Goal: Information Seeking & Learning: Learn about a topic

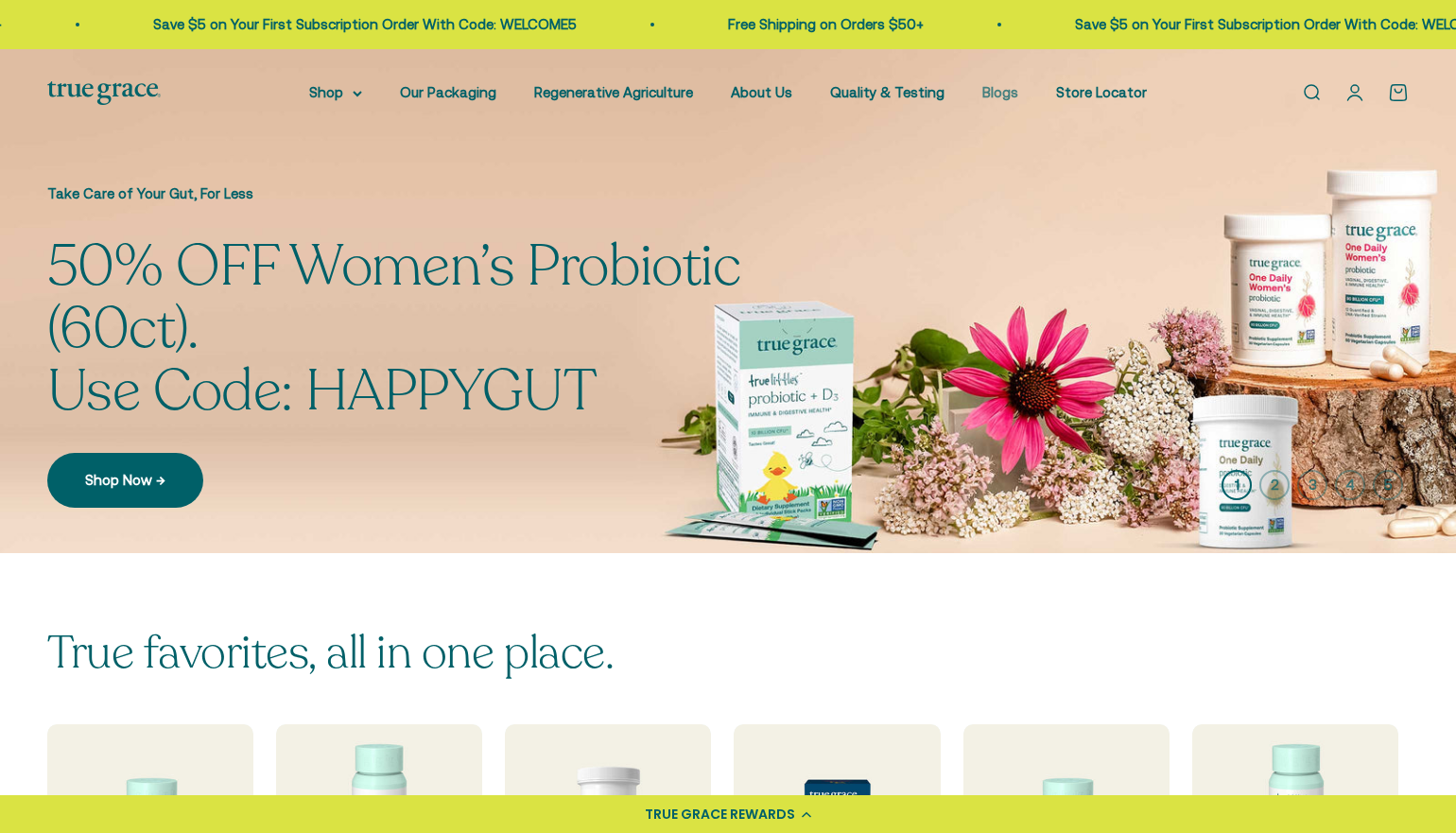
click at [998, 94] on link "Blogs" at bounding box center [1001, 91] width 36 height 16
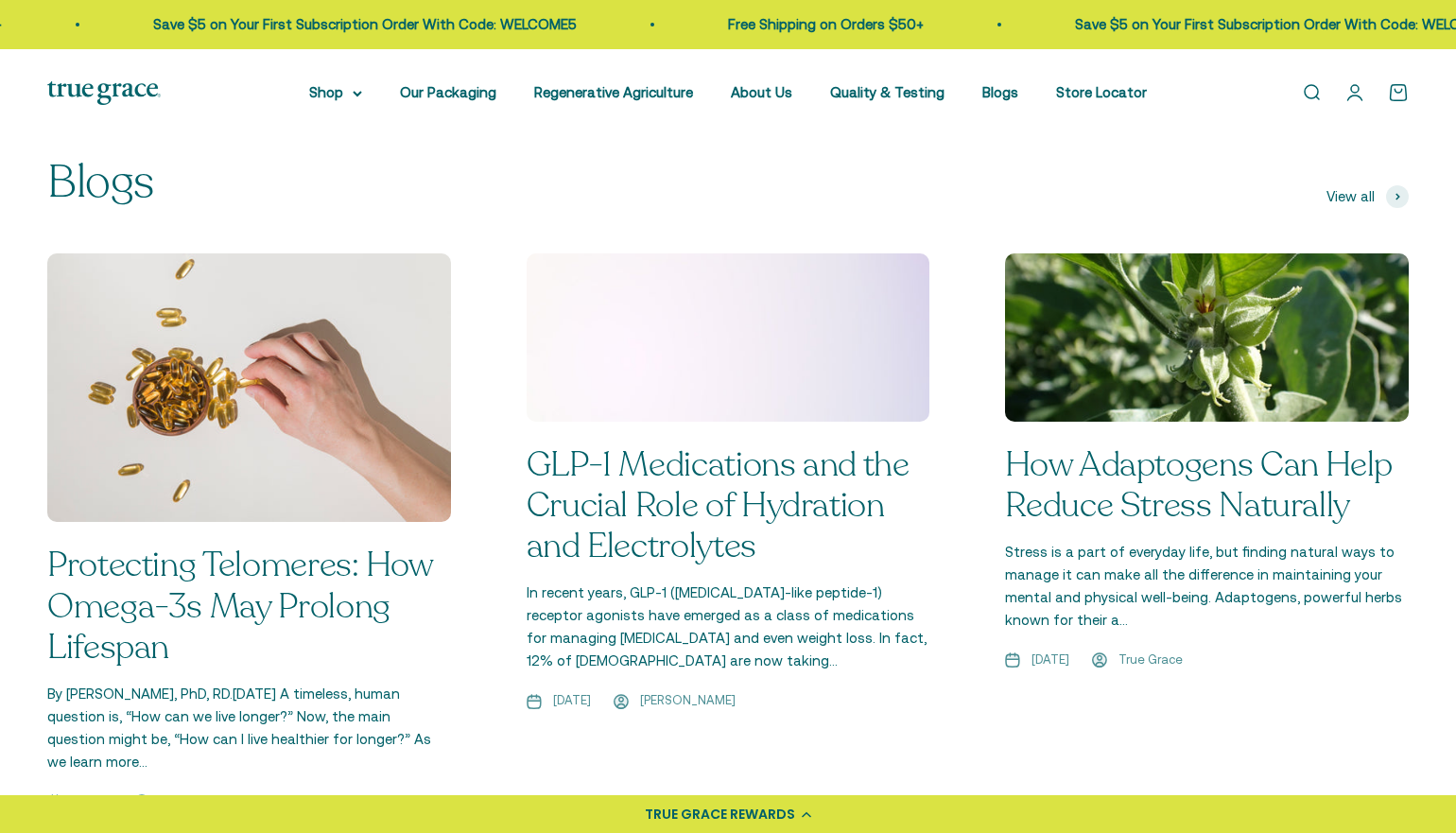
scroll to position [1336, 0]
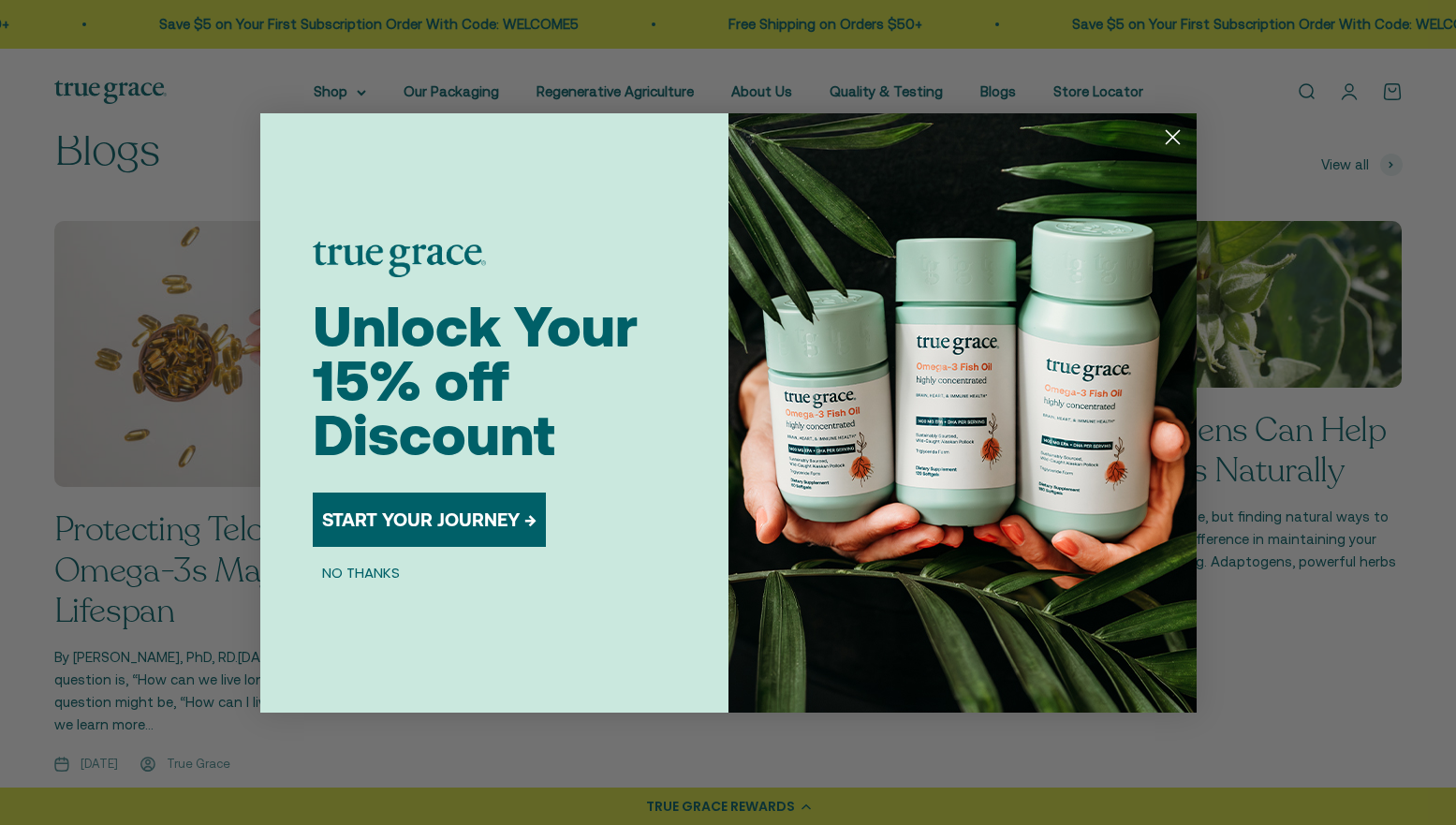
click at [1177, 138] on circle "Close dialog" at bounding box center [1171, 136] width 31 height 31
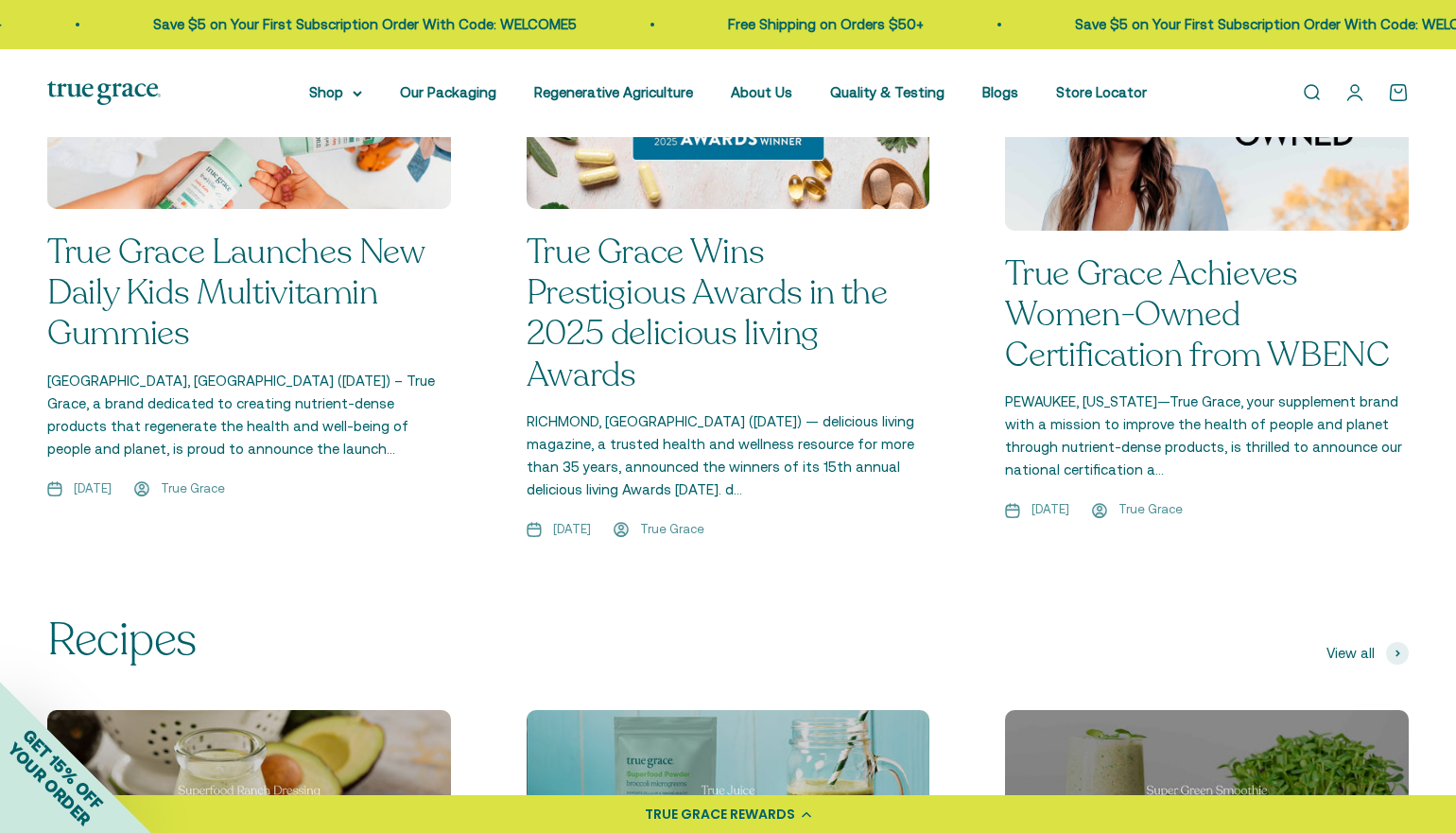
scroll to position [2253, 0]
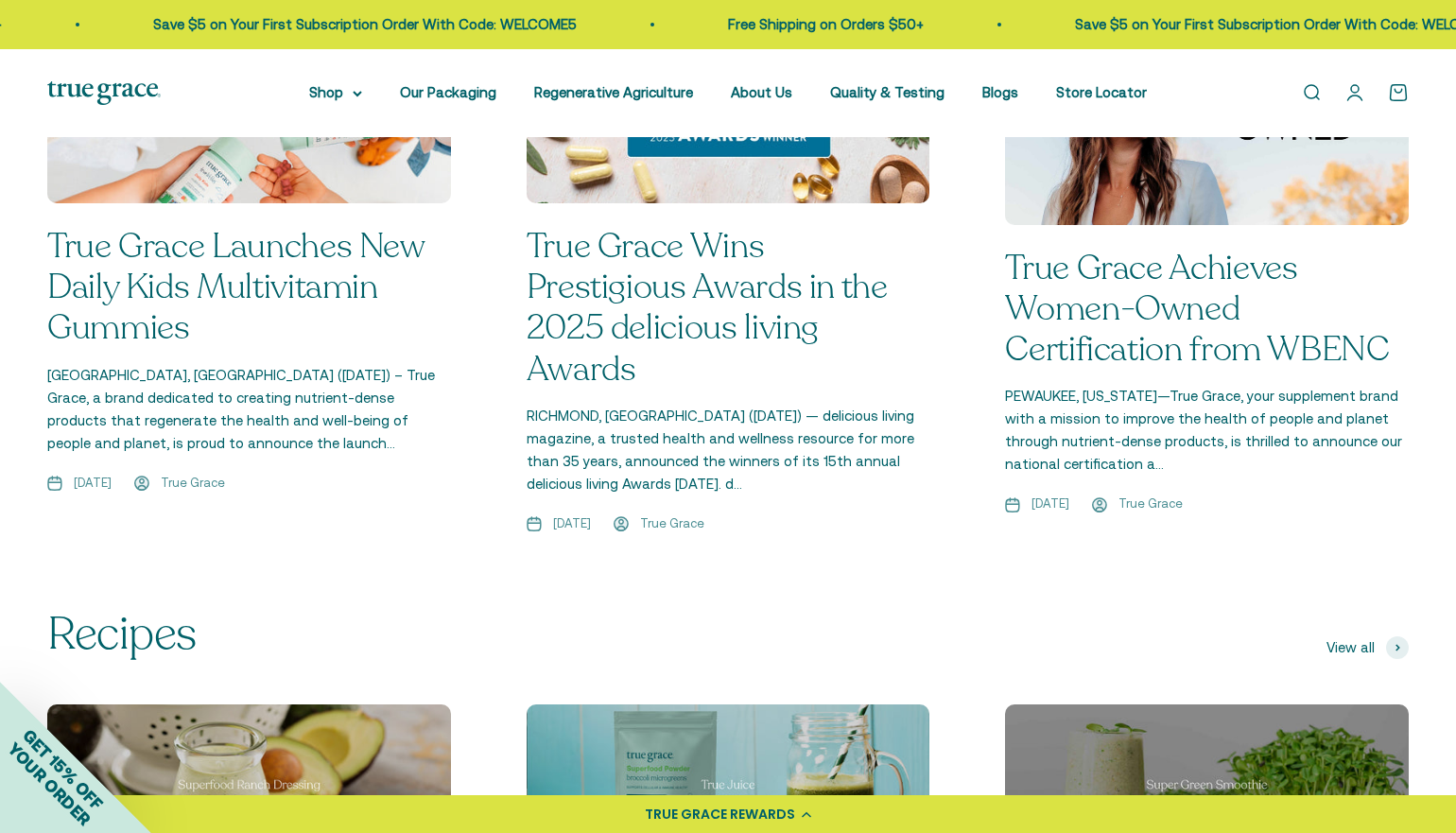
click at [713, 276] on link "True Grace Wins Prestigious Awards in the 2025 delicious living Awards" at bounding box center [707, 307] width 361 height 169
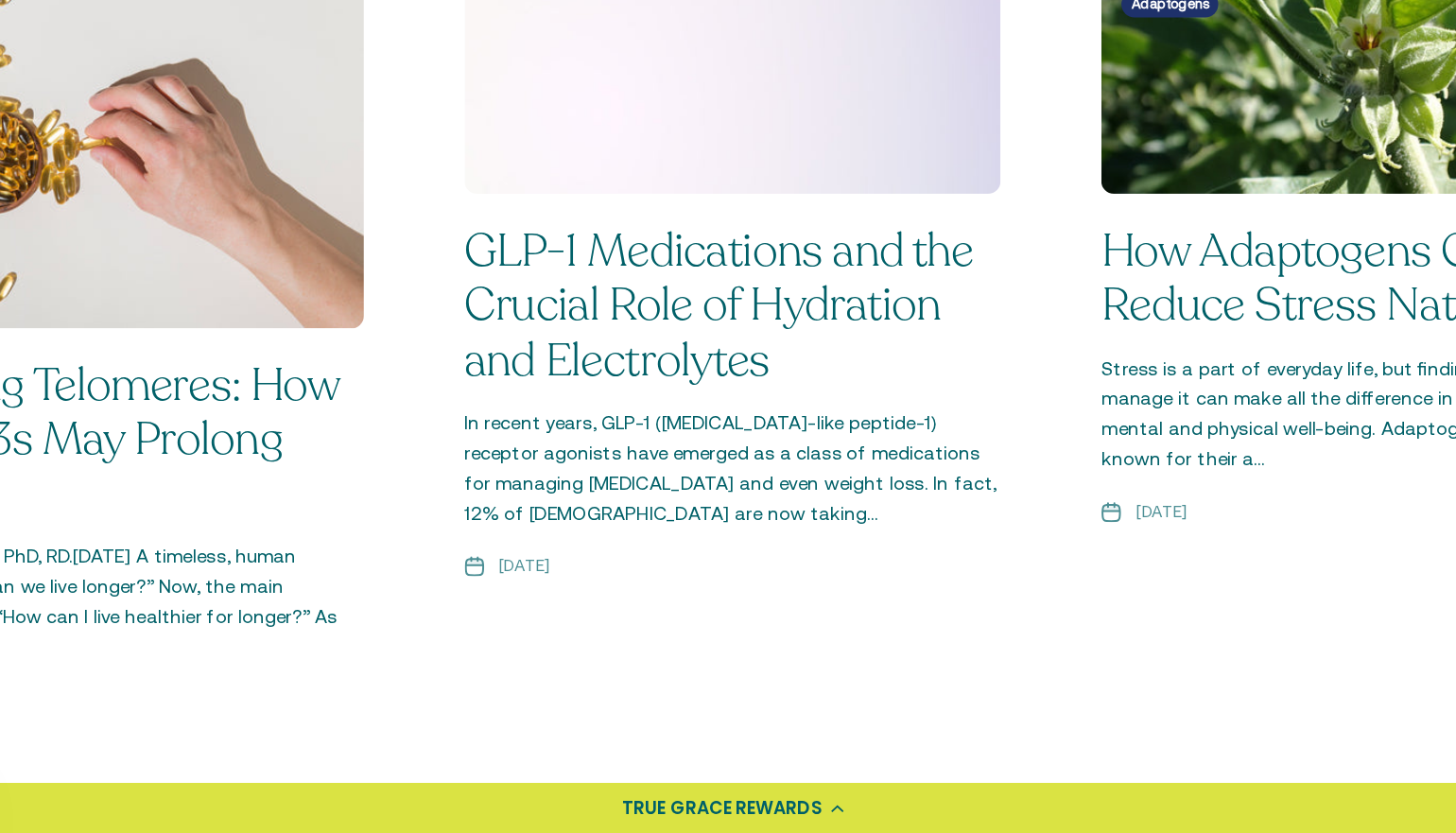
scroll to position [1673, 0]
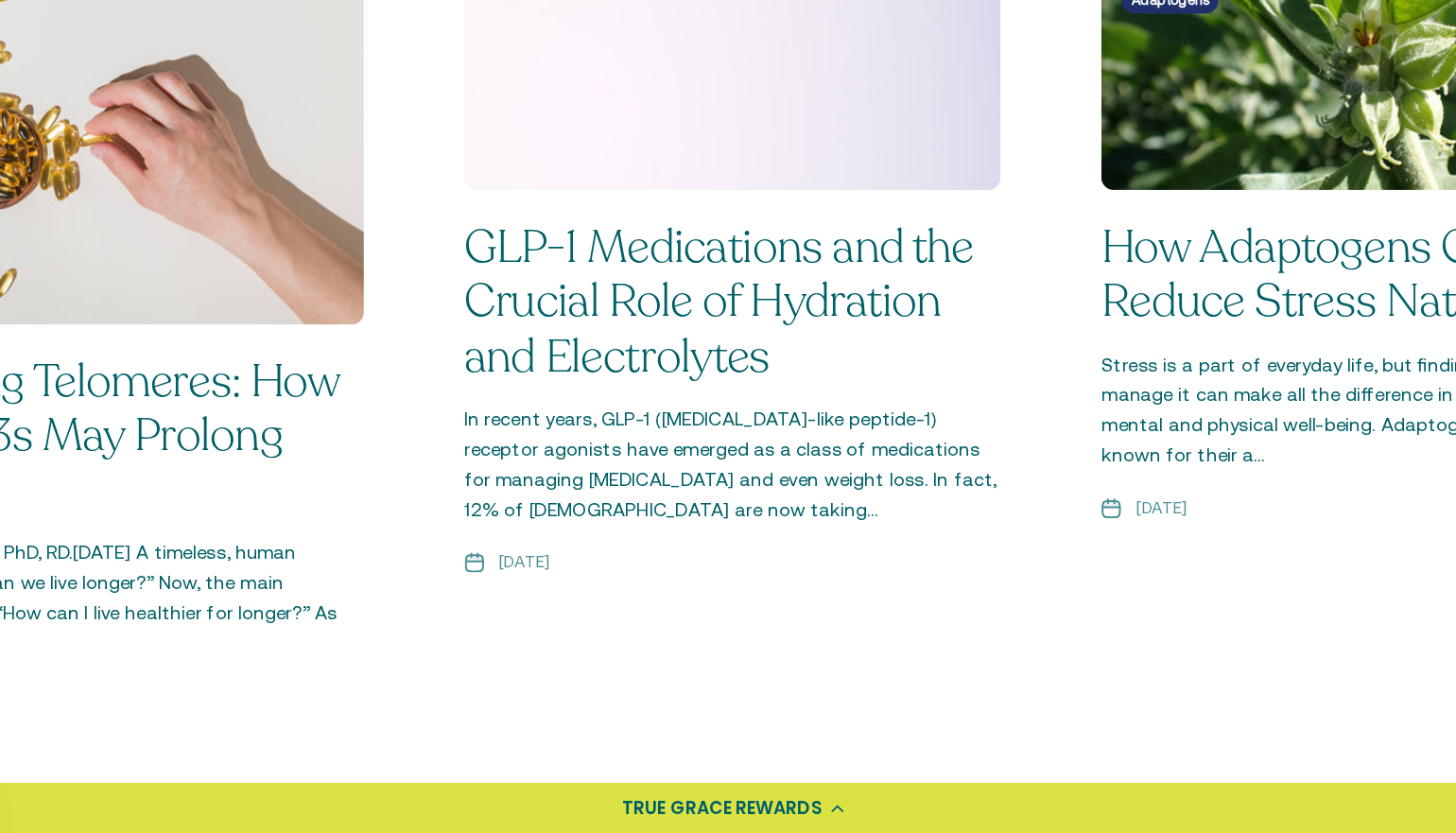
click at [704, 438] on link "GLP-1 Medications and the Crucial Role of Hydration and Electrolytes" at bounding box center [718, 433] width 383 height 128
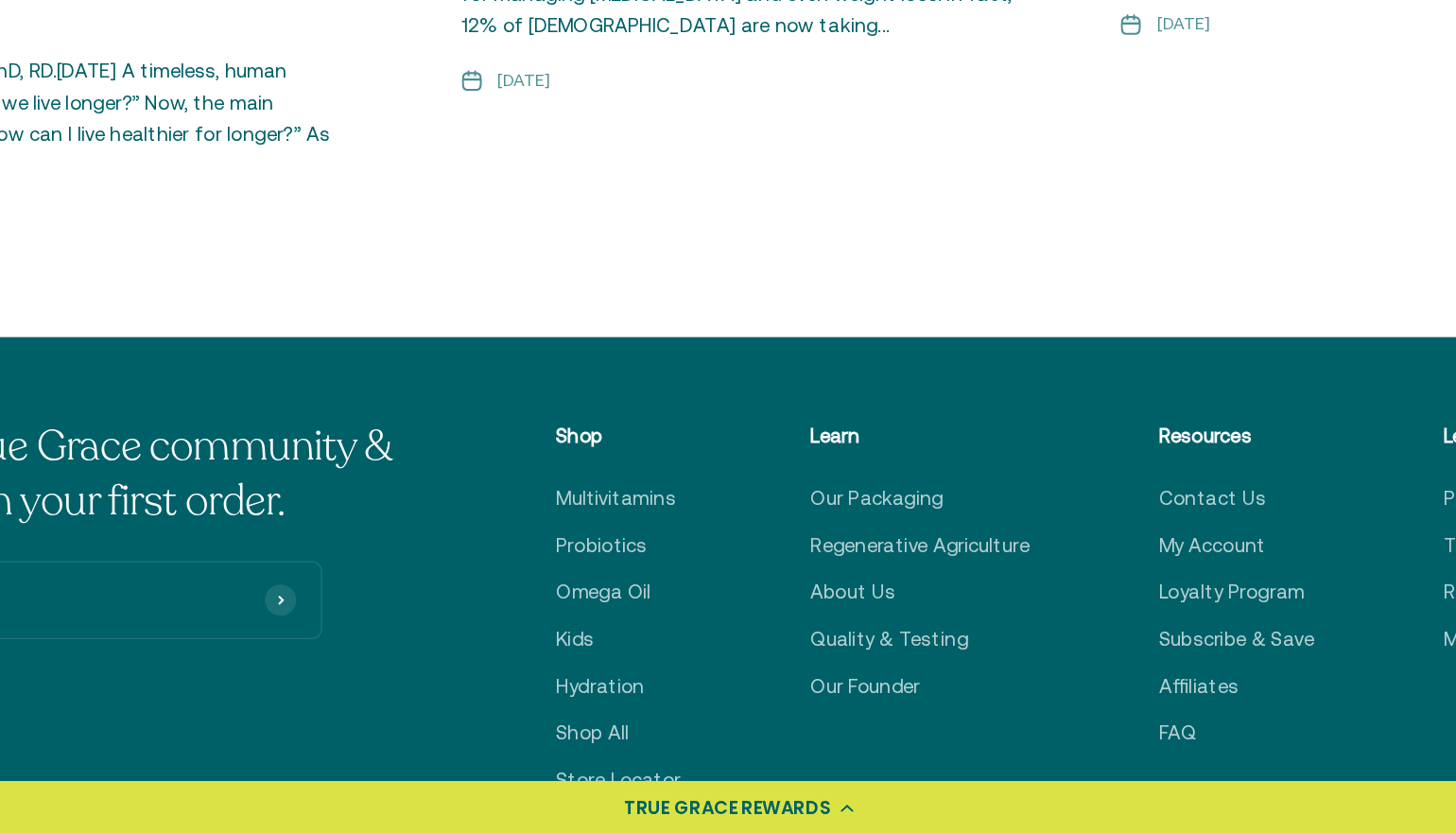
scroll to position [2768, 0]
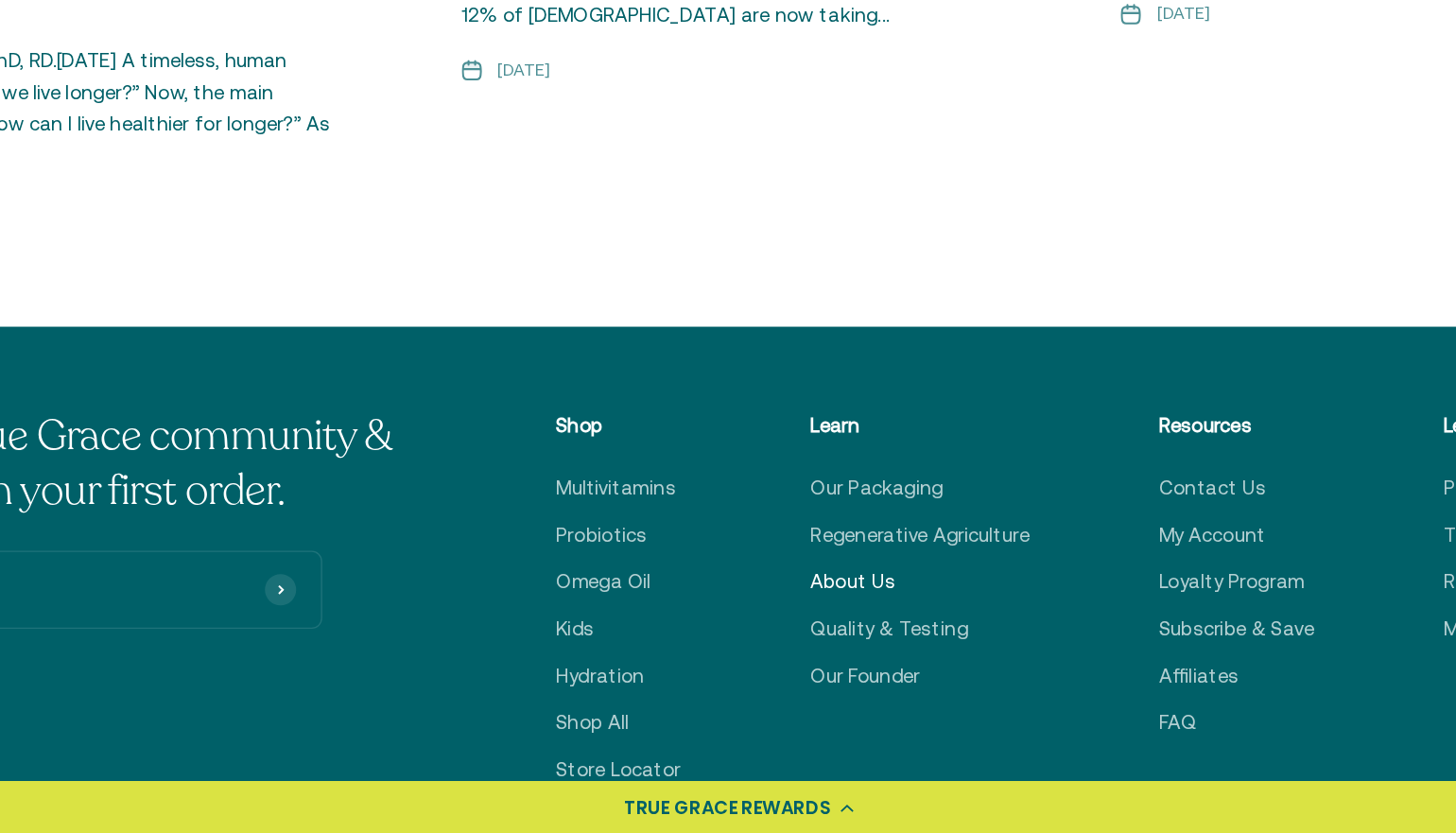
click at [815, 639] on link "About Us" at bounding box center [810, 650] width 62 height 23
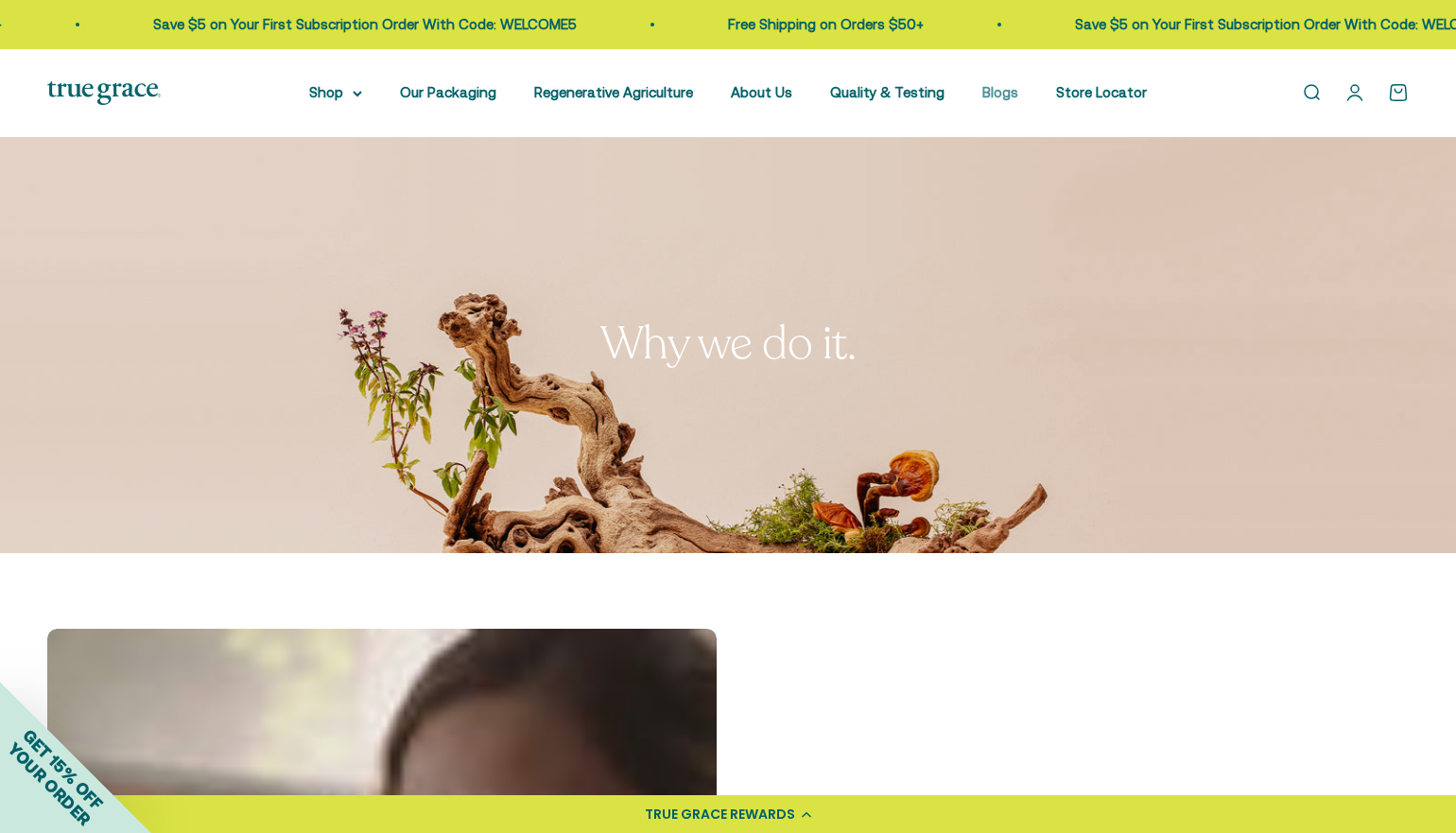
click at [995, 92] on link "Blogs" at bounding box center [1001, 91] width 36 height 16
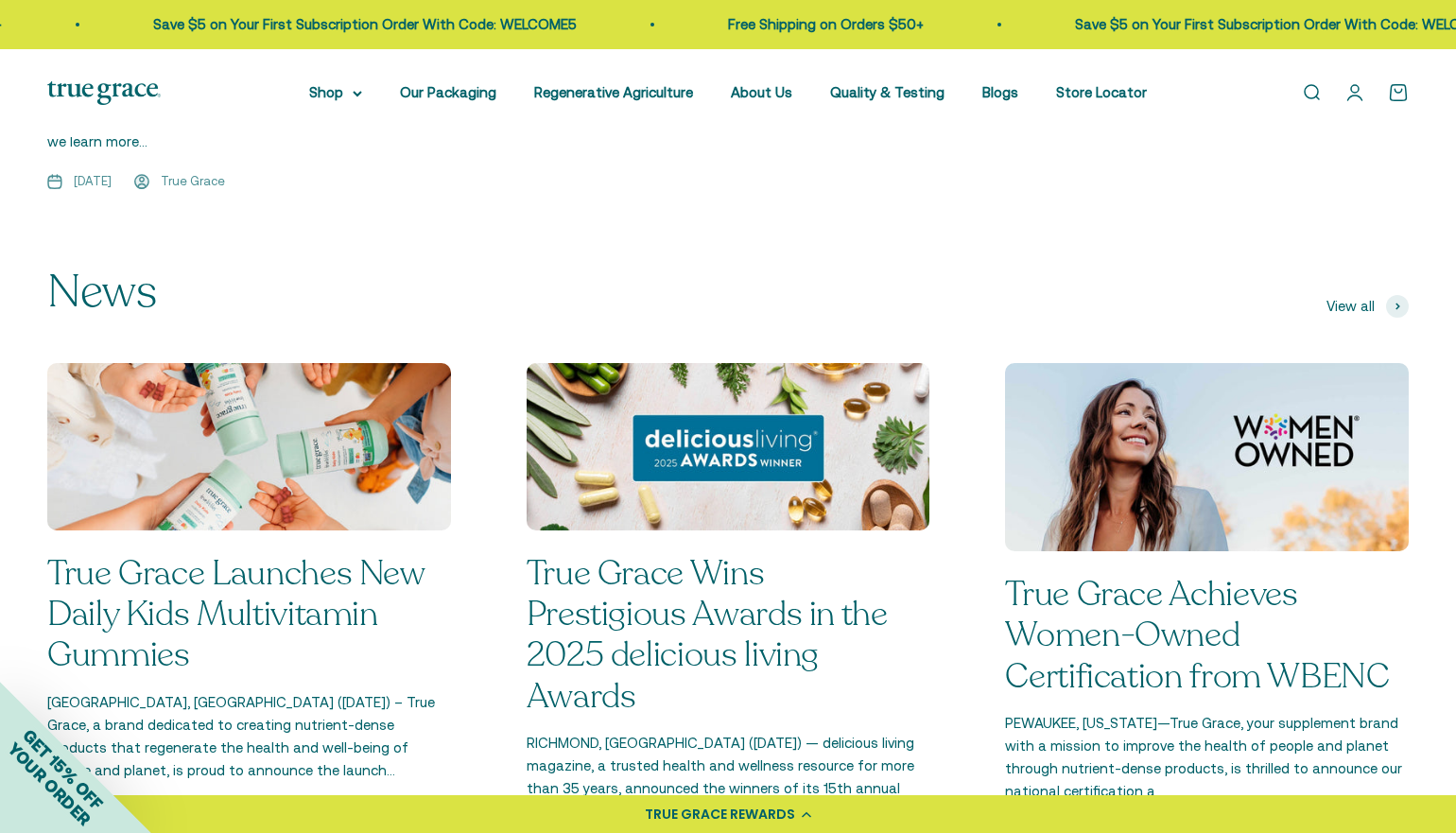
scroll to position [1928, 0]
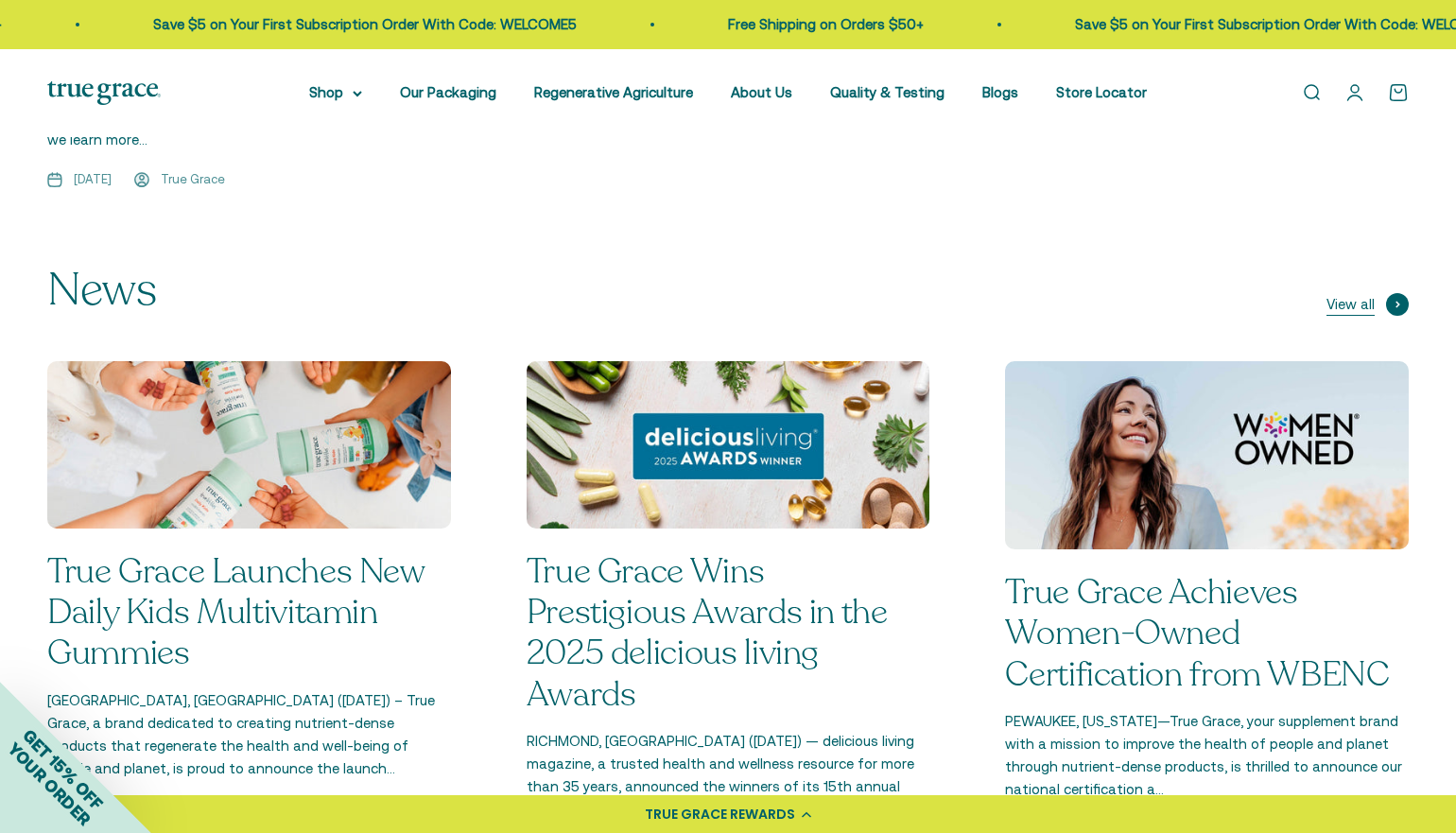
click at [1349, 293] on span "View all" at bounding box center [1350, 305] width 49 height 23
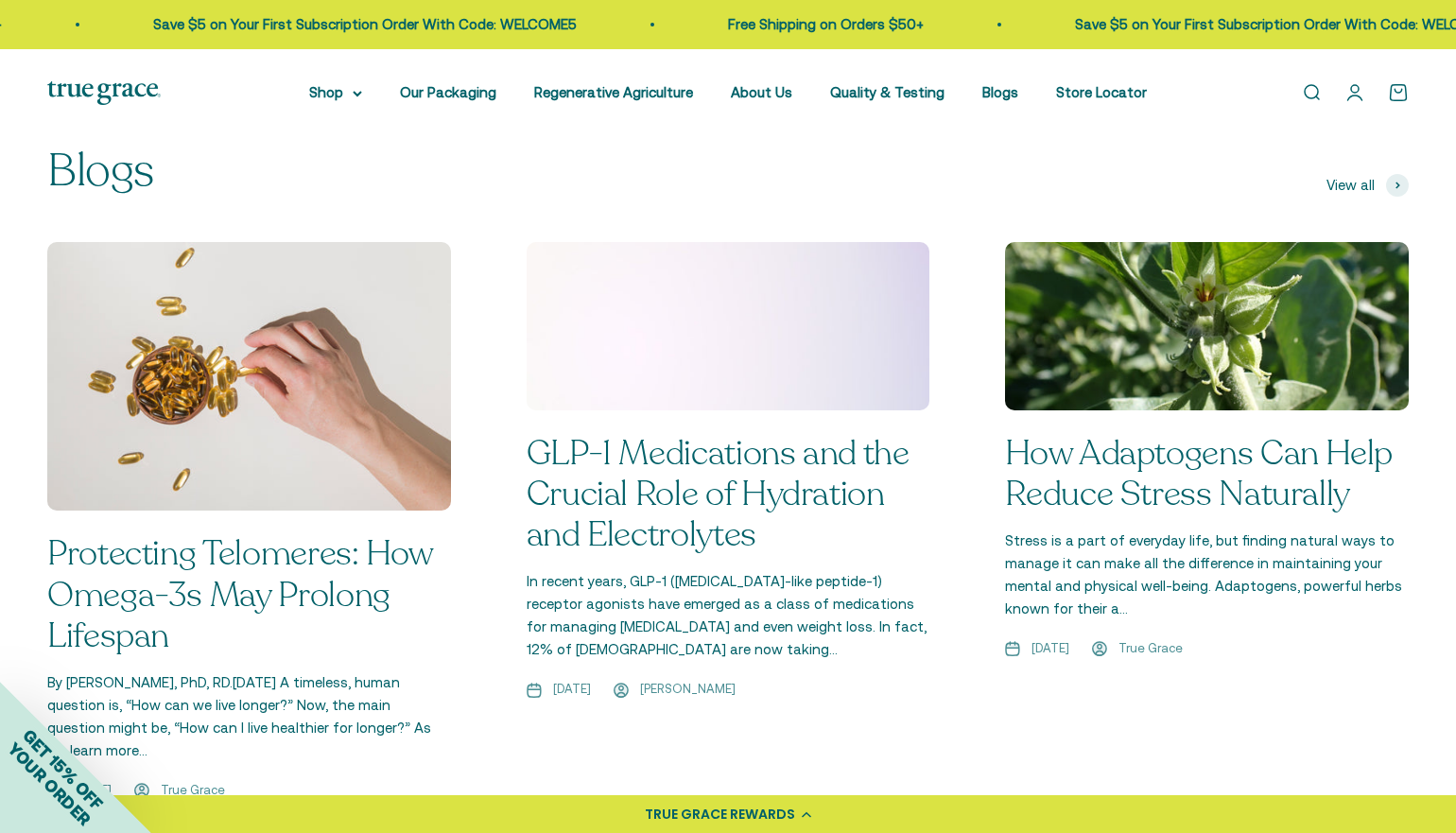
scroll to position [1316, 0]
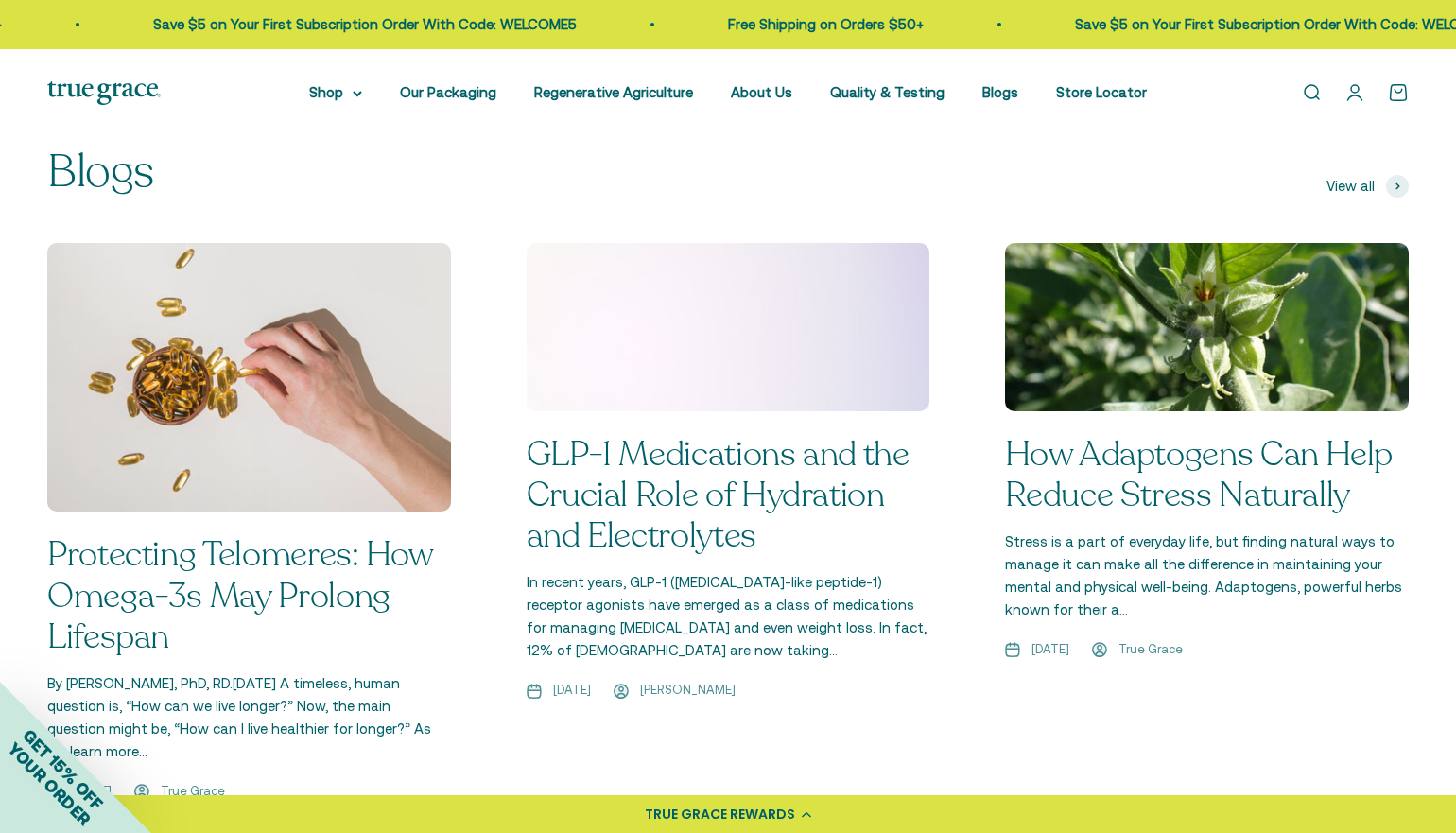
click at [1211, 431] on link "How Adaptogens Can Help Reduce Stress Naturally" at bounding box center [1199, 474] width 388 height 87
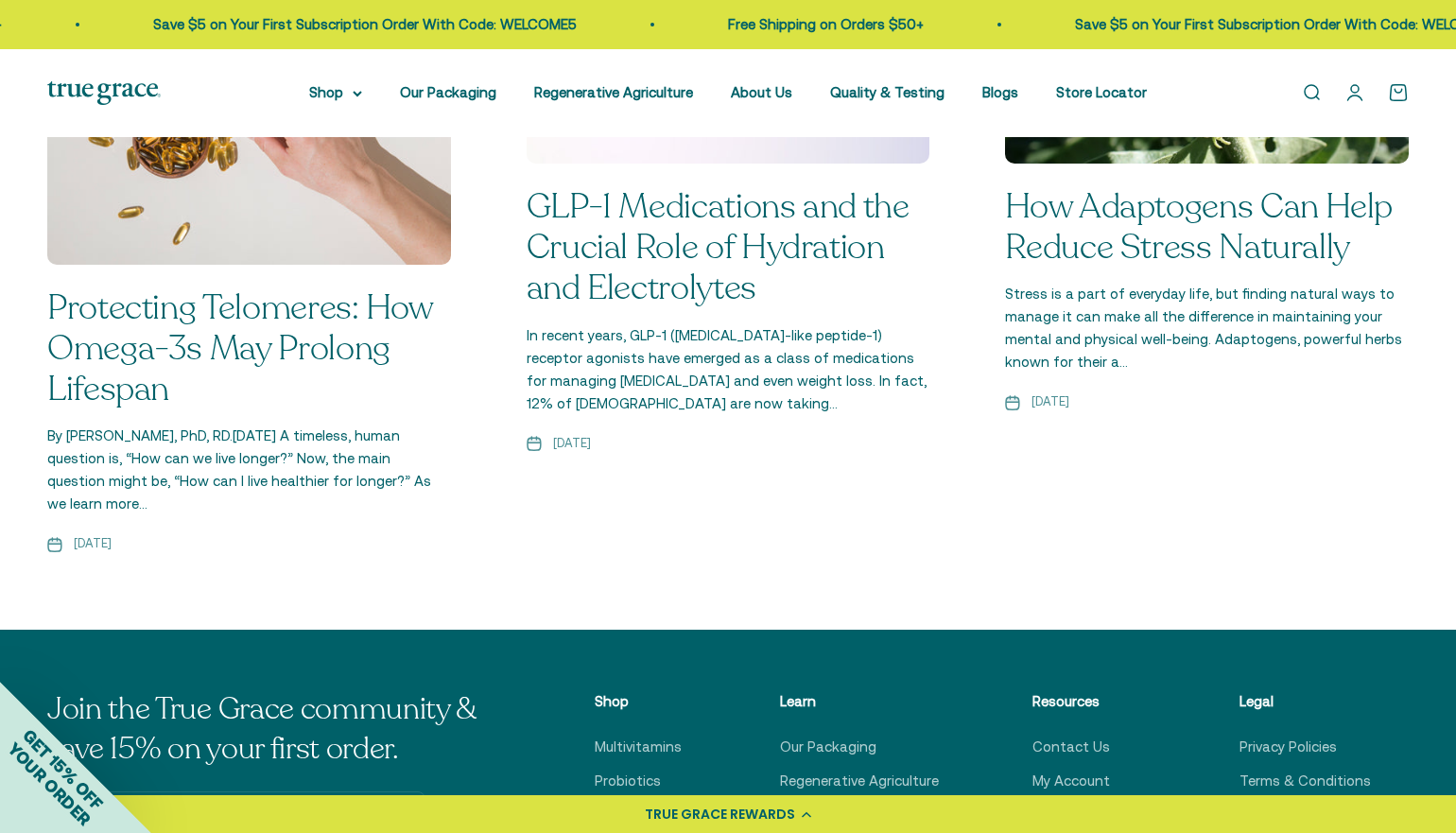
scroll to position [1934, 0]
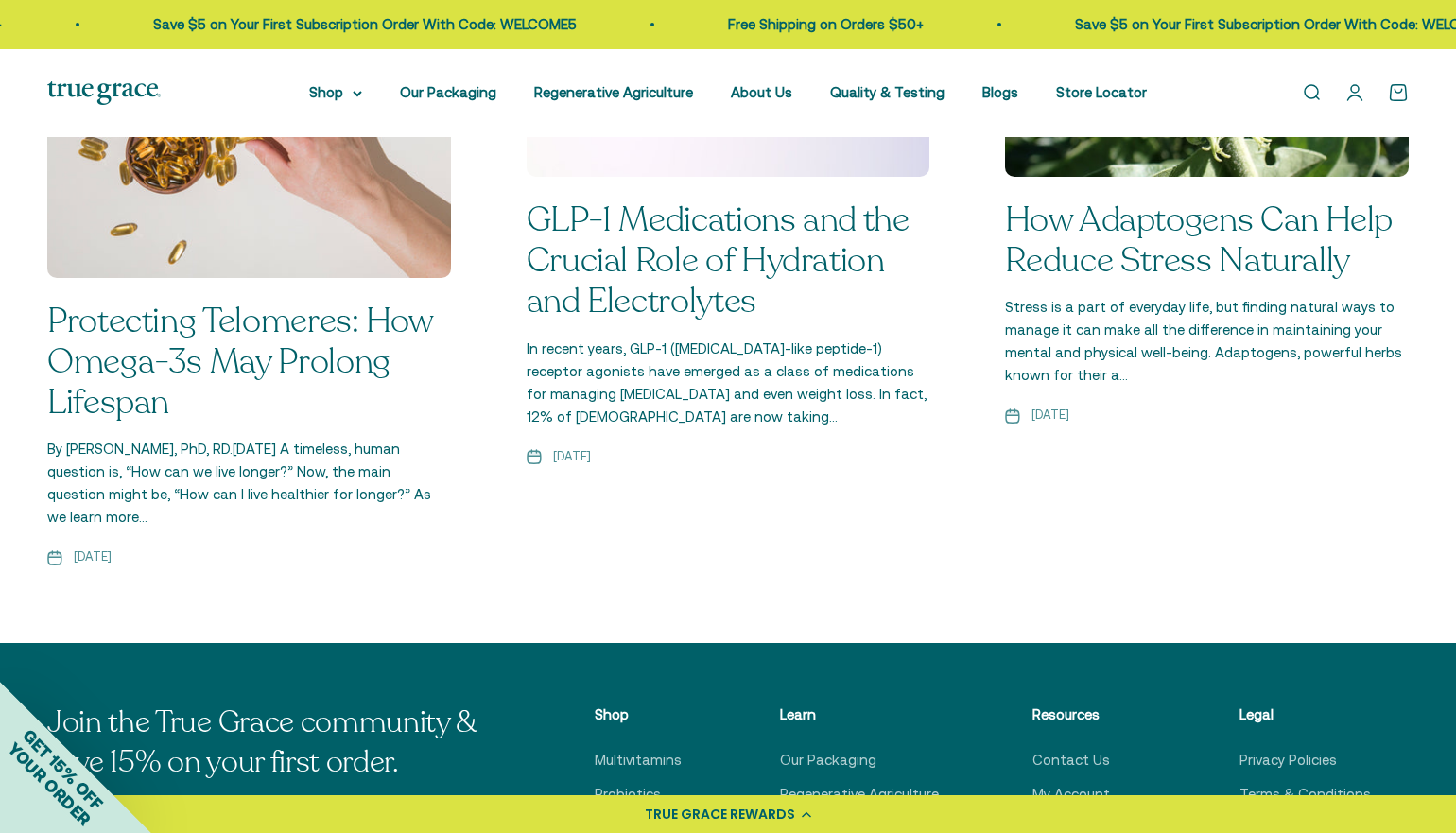
click at [336, 366] on link "Protecting Telomeres: How Omega-3s May Prolong Lifespan" at bounding box center [240, 362] width 386 height 128
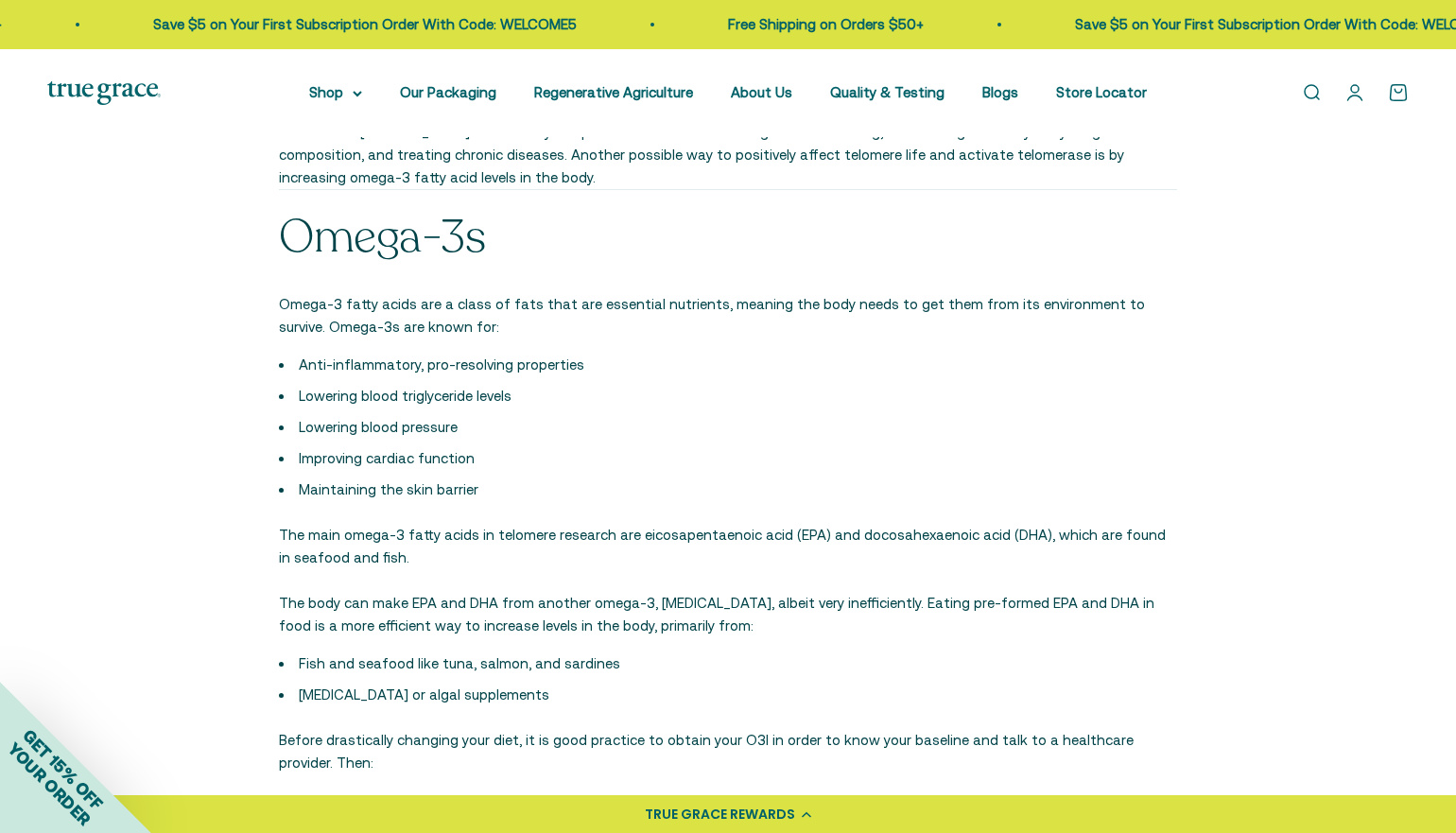
scroll to position [1819, 0]
